Goal: Find specific page/section: Find specific page/section

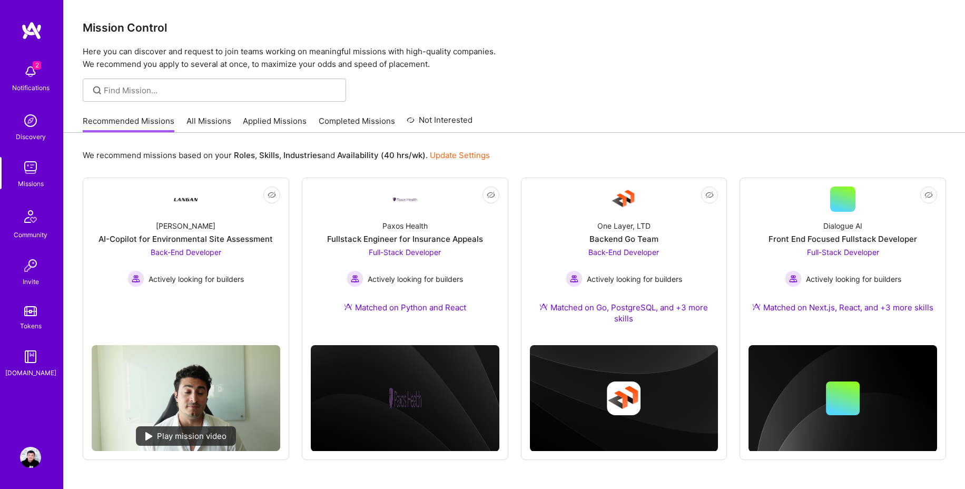
click at [692, 65] on p "Here you can discover and request to join teams working on meaningful missions …" at bounding box center [515, 57] width 864 height 25
click at [736, 62] on p "Here you can discover and request to join teams working on meaningful missions …" at bounding box center [515, 57] width 864 height 25
click at [697, 62] on p "Here you can discover and request to join teams working on meaningful missions …" at bounding box center [515, 57] width 864 height 25
click at [674, 70] on p "Here you can discover and request to join teams working on meaningful missions …" at bounding box center [515, 57] width 864 height 25
click at [704, 72] on div "Mission Control Here you can discover and request to join teams working on mean…" at bounding box center [514, 262] width 901 height 524
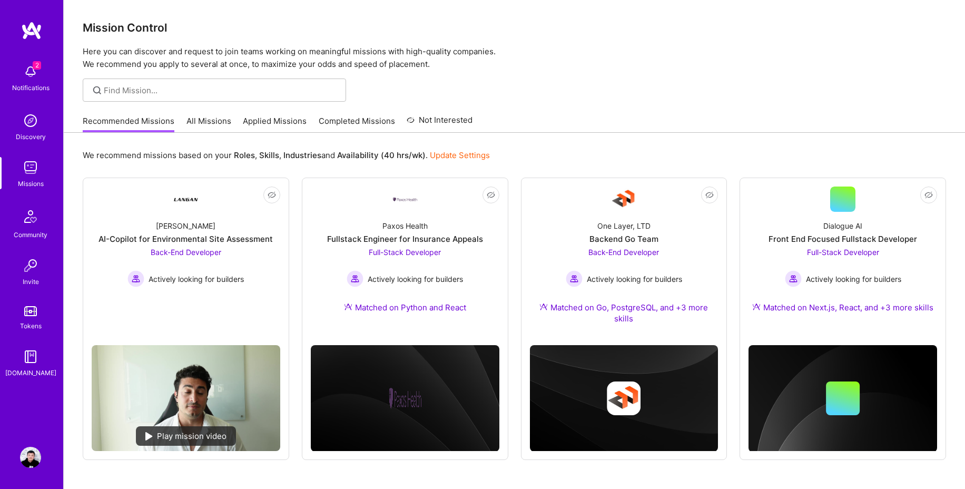
click at [658, 67] on p "Here you can discover and request to join teams working on meaningful missions …" at bounding box center [515, 57] width 864 height 25
click at [679, 71] on div "Mission Control Here you can discover and request to join teams working on mean…" at bounding box center [514, 262] width 901 height 524
click at [635, 71] on div "Mission Control Here you can discover and request to join teams working on mean…" at bounding box center [514, 262] width 901 height 524
click at [654, 74] on div "Mission Control Here you can discover and request to join teams working on mean…" at bounding box center [514, 262] width 901 height 524
click at [673, 70] on p "Here you can discover and request to join teams working on meaningful missions …" at bounding box center [515, 57] width 864 height 25
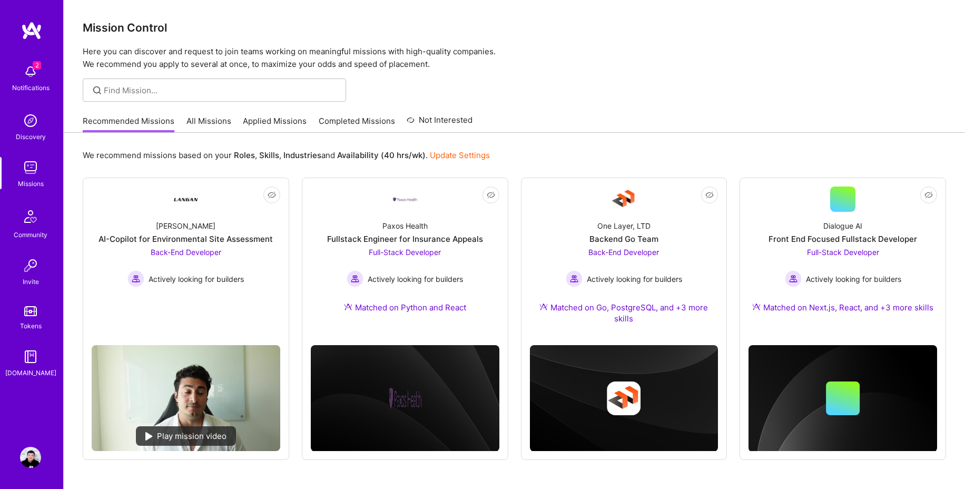
click at [567, 73] on div "Mission Control Here you can discover and request to join teams working on mean…" at bounding box center [514, 262] width 901 height 524
